Goal: Complete application form

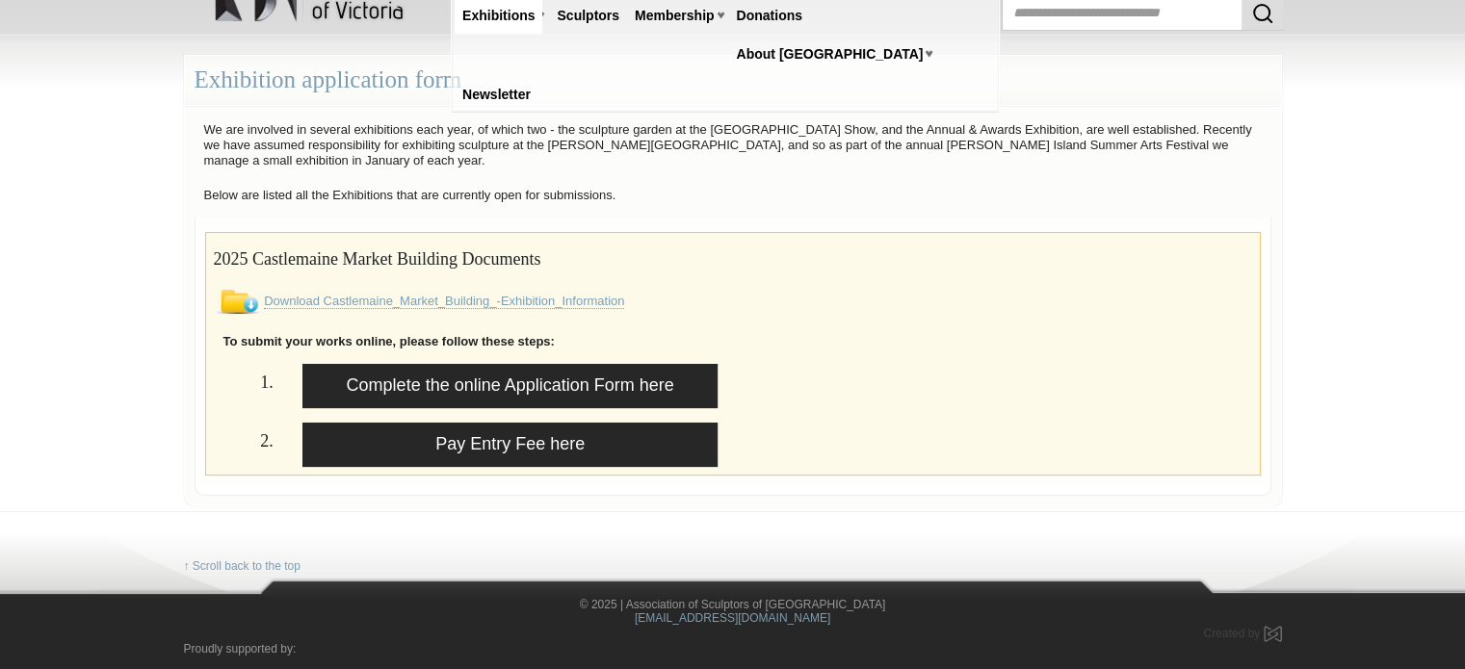
scroll to position [77, 0]
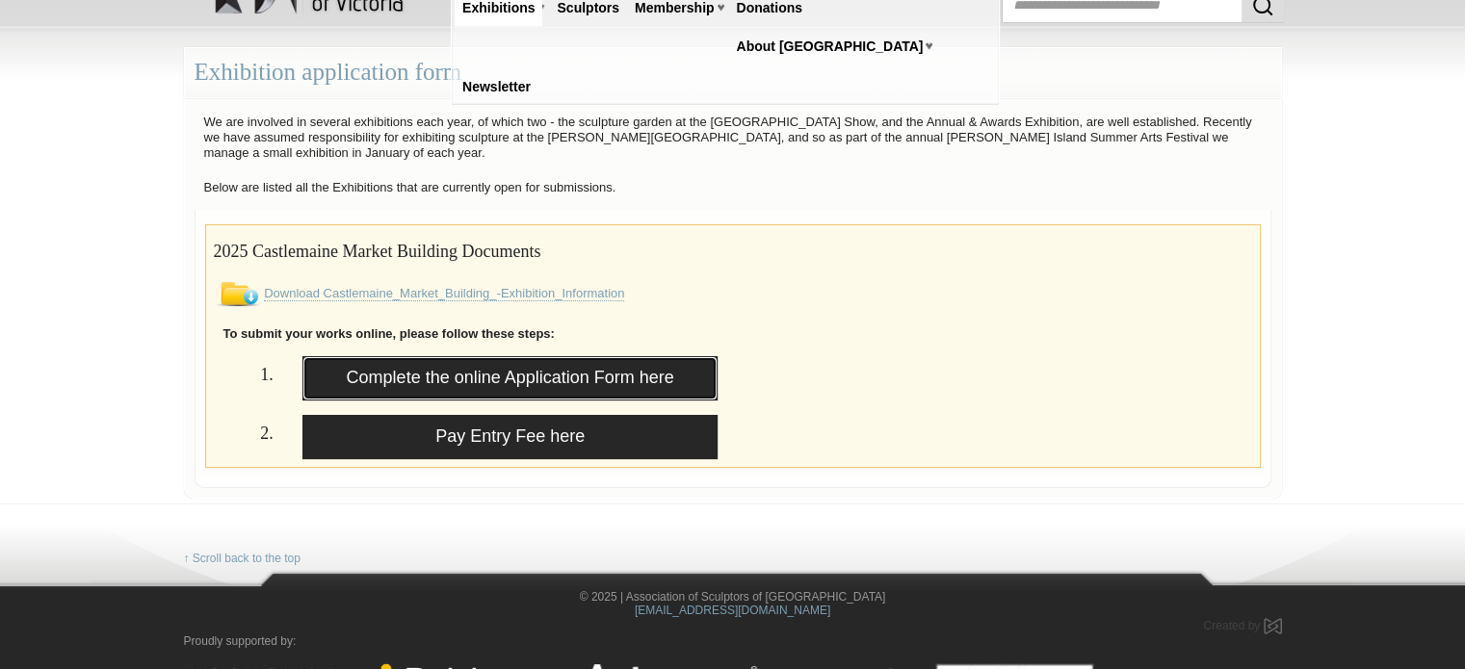
click at [550, 378] on link "Complete the online Application Form here" at bounding box center [510, 378] width 416 height 44
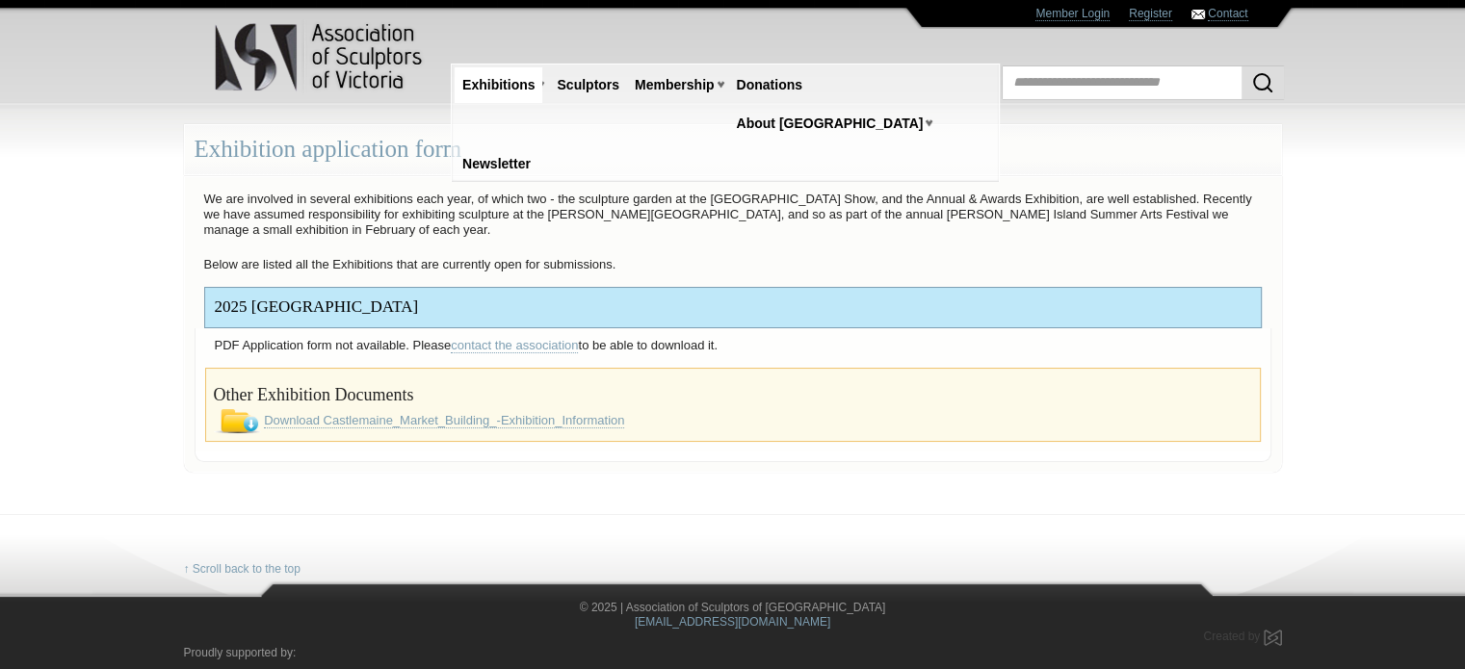
scroll to position [114, 0]
click at [497, 423] on link "Download Castlemaine_Market_Building_-Exhibition_Information" at bounding box center [444, 420] width 360 height 15
